Goal: Information Seeking & Learning: Learn about a topic

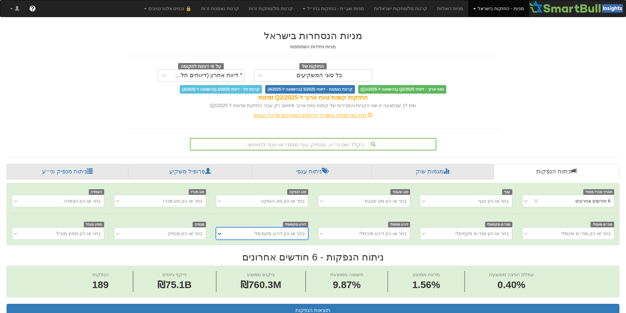
scroll to position [1, 0]
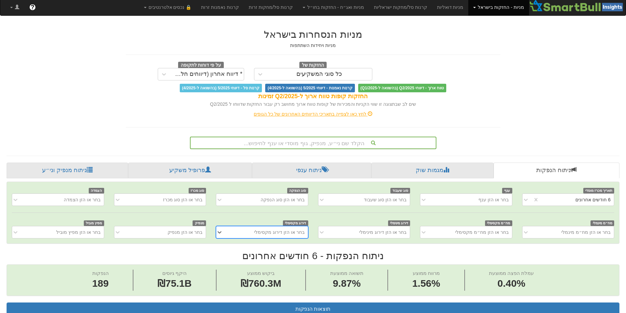
click at [321, 143] on div "הקלד שם ני״ע, מנפיק, גוף מוסדי או ענף לחיפוש..." at bounding box center [312, 142] width 245 height 11
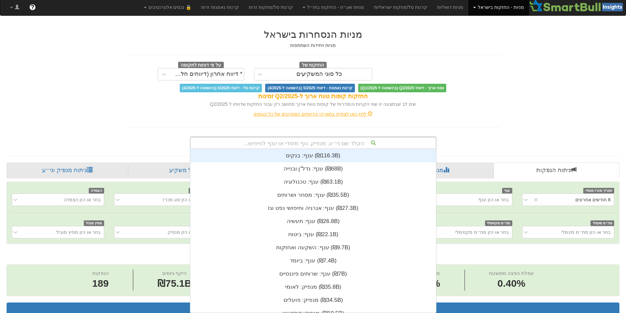
scroll to position [164, 0]
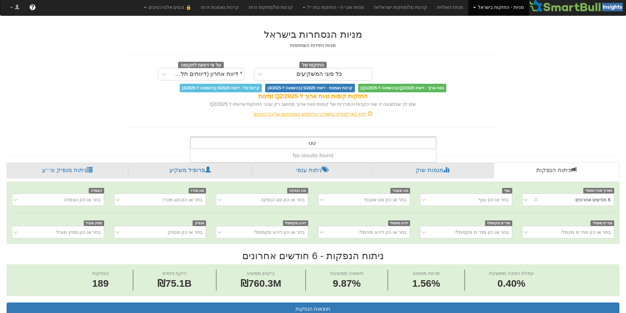
type input "ט"
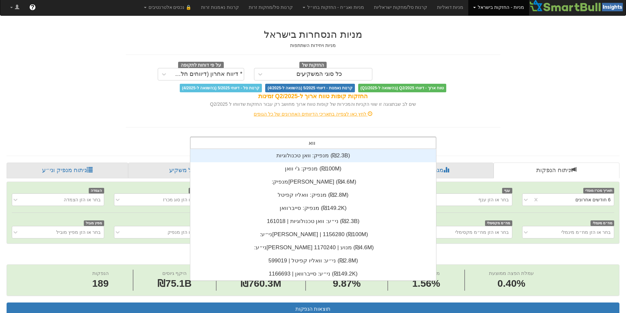
type input "וואן"
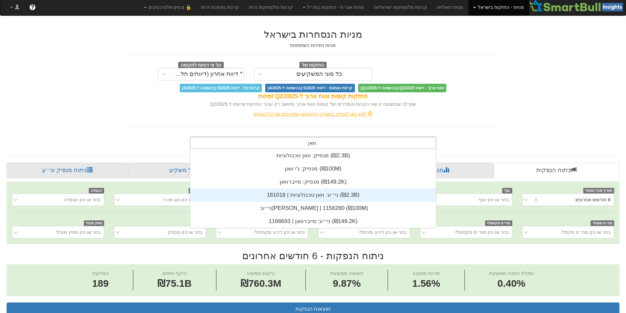
click at [319, 195] on div "ני״ע: ‏וואן טכנולוגיות | 161018 ‎(₪2.3B)‎" at bounding box center [313, 195] width 246 height 13
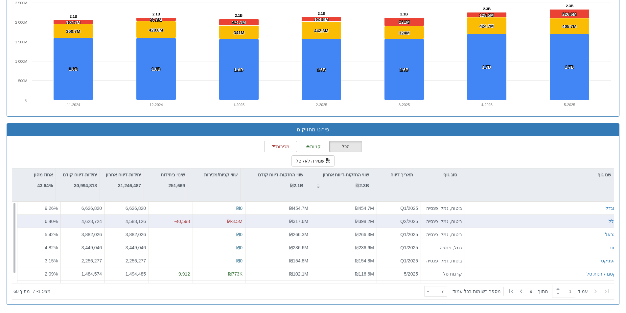
scroll to position [11, 0]
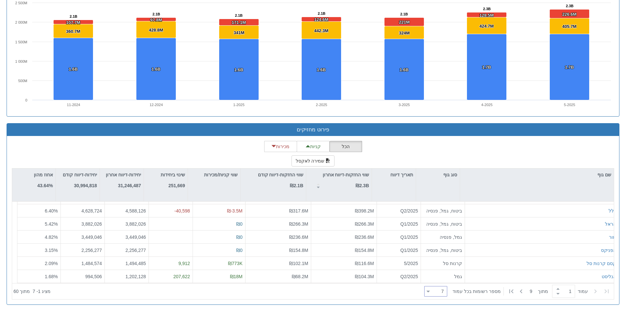
click at [443, 292] on div "7 7" at bounding box center [438, 291] width 17 height 9
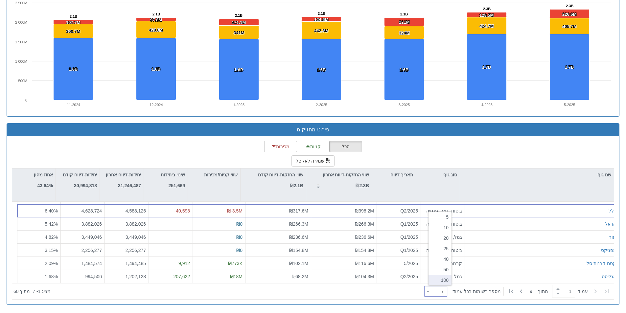
click at [439, 280] on div "100" at bounding box center [439, 280] width 23 height 11
type input "100"
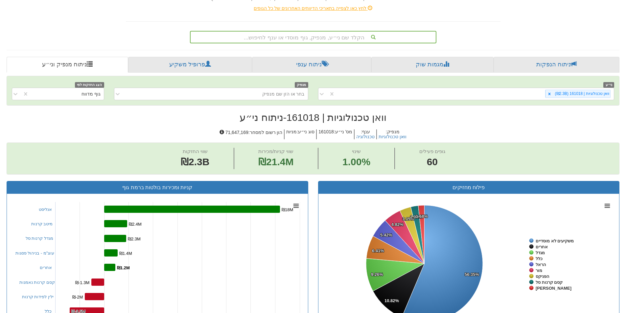
scroll to position [230, 0]
